Goal: Use online tool/utility: Utilize a website feature to perform a specific function

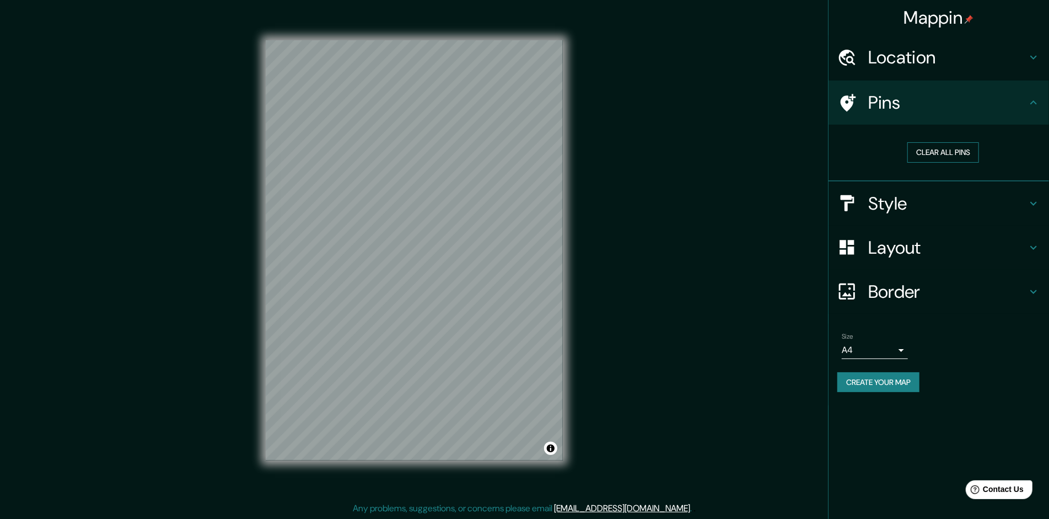
click at [928, 146] on button "Clear all pins" at bounding box center [943, 152] width 72 height 20
click at [933, 64] on h4 "Location" at bounding box center [947, 57] width 159 height 22
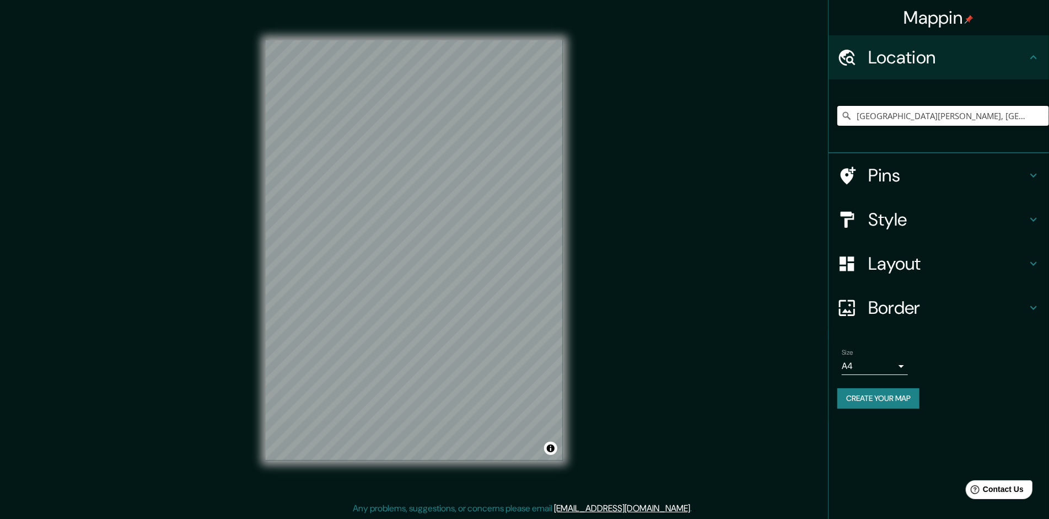
click at [916, 111] on input "[GEOGRAPHIC_DATA][PERSON_NAME], [GEOGRAPHIC_DATA], [GEOGRAPHIC_DATA]" at bounding box center [943, 116] width 212 height 20
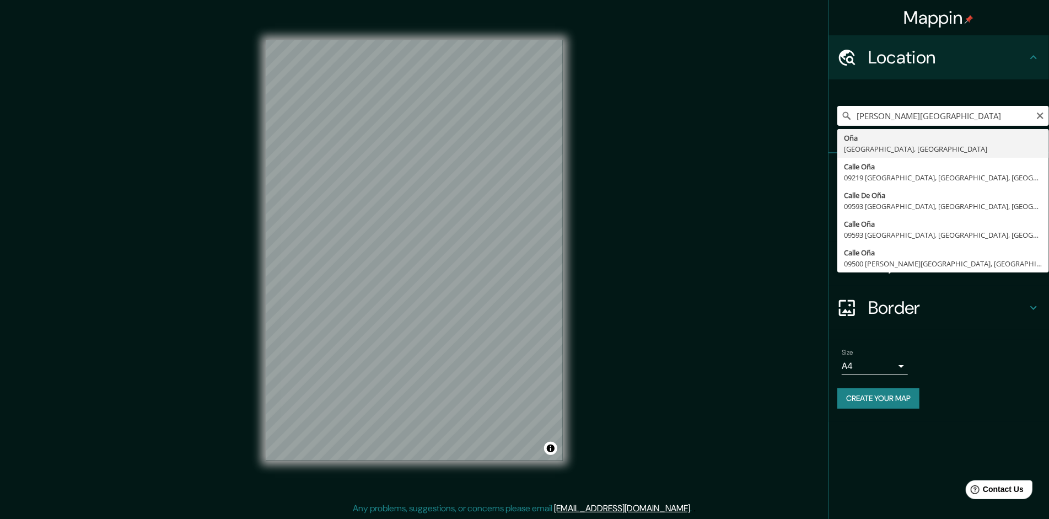
type input "Oña, [GEOGRAPHIC_DATA], [GEOGRAPHIC_DATA]"
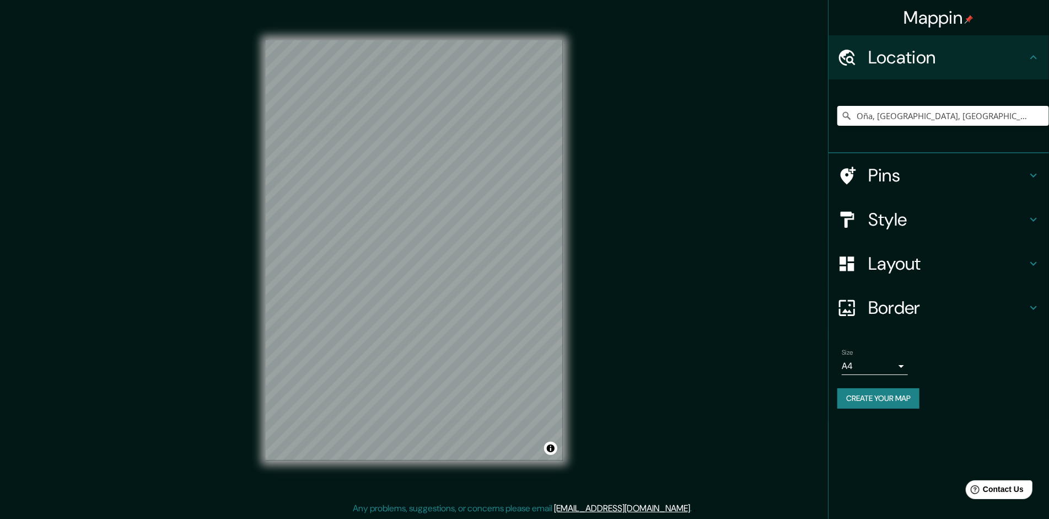
click at [907, 168] on h4 "Pins" at bounding box center [947, 175] width 159 height 22
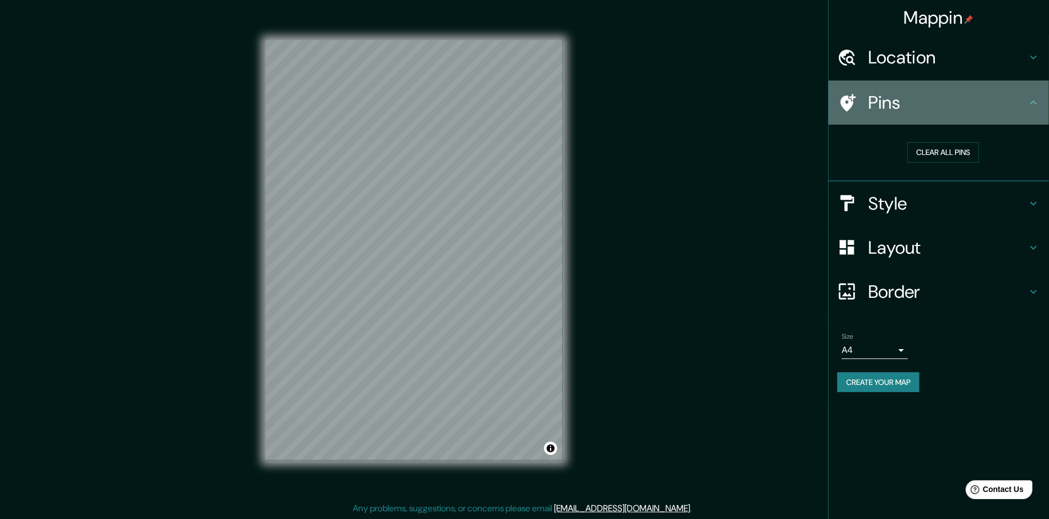
click at [916, 107] on h4 "Pins" at bounding box center [947, 103] width 159 height 22
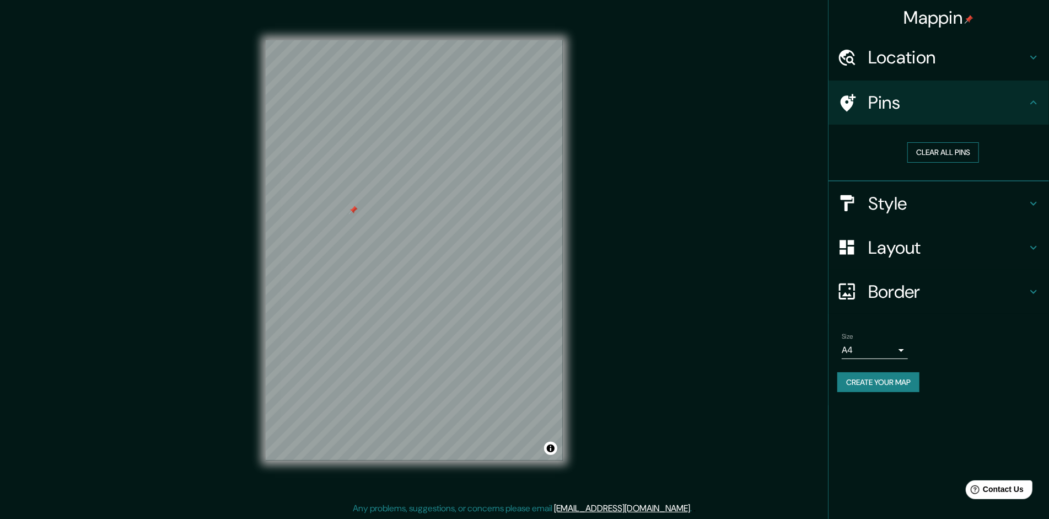
click at [958, 151] on button "Clear all pins" at bounding box center [943, 152] width 72 height 20
click at [930, 149] on button "Clear all pins" at bounding box center [943, 152] width 72 height 20
click at [945, 149] on button "Clear all pins" at bounding box center [943, 152] width 72 height 20
